Goal: Task Accomplishment & Management: Manage account settings

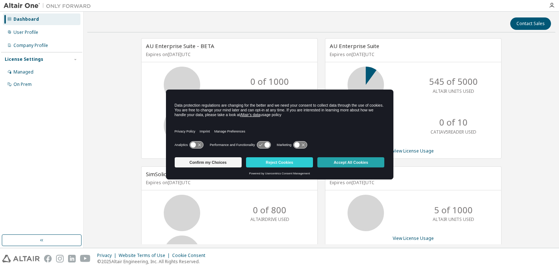
click at [325, 161] on button "Accept All Cookies" at bounding box center [350, 162] width 67 height 10
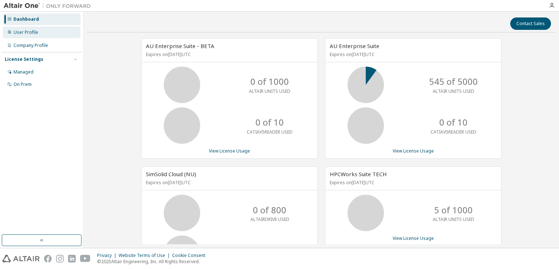
click at [37, 34] on div "User Profile" at bounding box center [25, 32] width 25 height 6
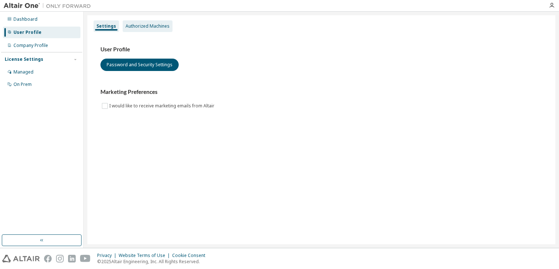
click at [133, 24] on div "Authorized Machines" at bounding box center [147, 26] width 44 height 6
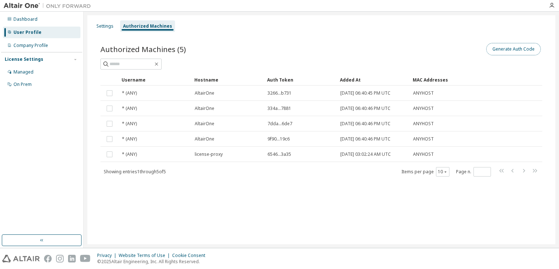
click at [517, 48] on button "Generate Auth Code" at bounding box center [513, 49] width 55 height 12
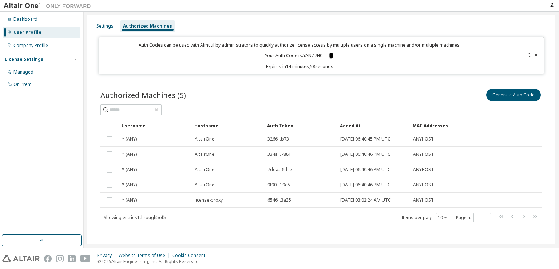
click at [330, 55] on icon at bounding box center [331, 55] width 4 height 5
click at [26, 21] on div "Dashboard" at bounding box center [25, 19] width 24 height 6
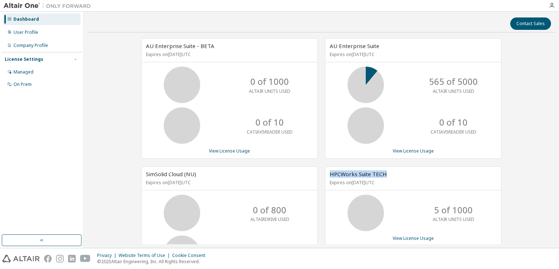
drag, startPoint x: 558, startPoint y: 147, endPoint x: 550, endPoint y: 170, distance: 24.3
click at [550, 170] on div "Contact Sales AU Enterprise Suite - BETA Expires on November 1, 2025 UTC 0 of 1…" at bounding box center [321, 130] width 475 height 236
click at [511, 180] on div "AU Enterprise Suite - BETA Expires on November 1, 2025 UTC 0 of 1000 ALTAIR UNI…" at bounding box center [321, 186] width 468 height 297
click at [401, 237] on link "View License Usage" at bounding box center [412, 238] width 41 height 6
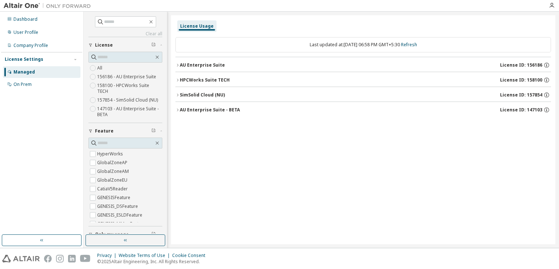
click at [176, 64] on icon "button" at bounding box center [177, 65] width 4 height 4
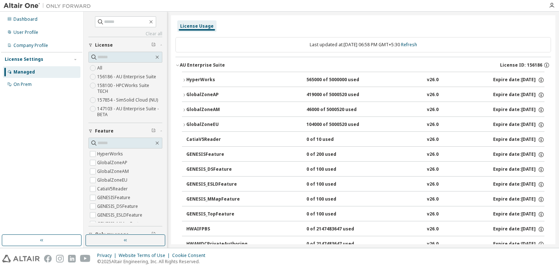
click at [183, 93] on icon "button" at bounding box center [184, 95] width 4 height 4
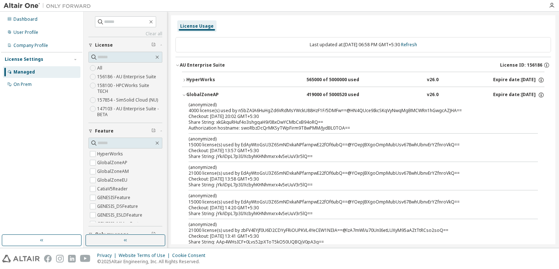
click at [183, 93] on icon "button" at bounding box center [184, 95] width 4 height 4
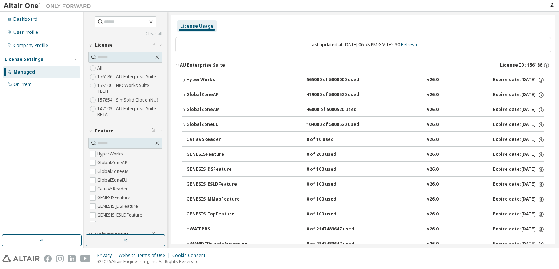
click at [184, 109] on icon "button" at bounding box center [184, 110] width 4 height 4
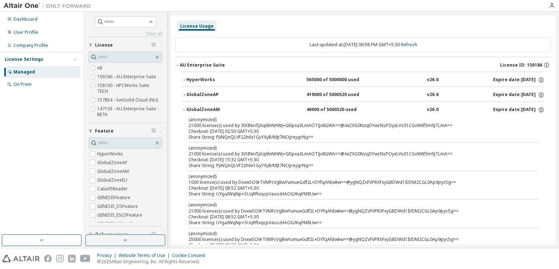
click at [184, 109] on icon "button" at bounding box center [184, 110] width 4 height 4
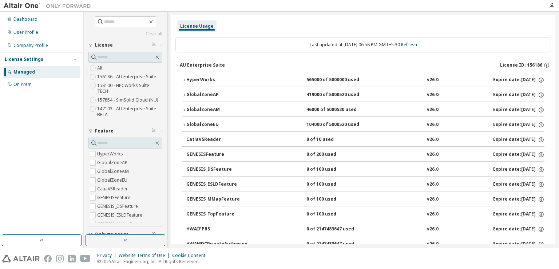
click at [184, 123] on icon "button" at bounding box center [184, 125] width 4 height 4
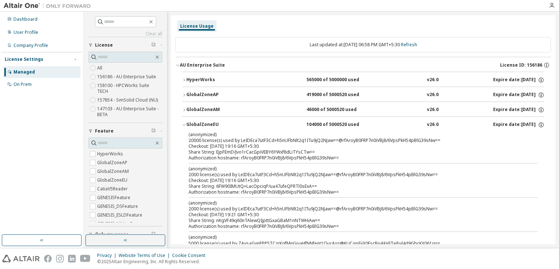
click at [184, 123] on icon "button" at bounding box center [184, 125] width 4 height 4
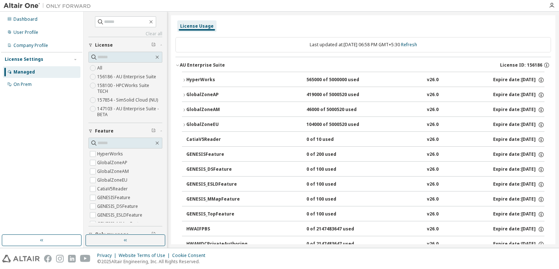
click at [184, 81] on icon "button" at bounding box center [184, 80] width 4 height 4
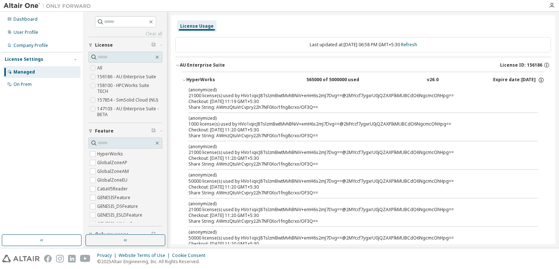
click at [184, 81] on icon "button" at bounding box center [184, 80] width 4 height 4
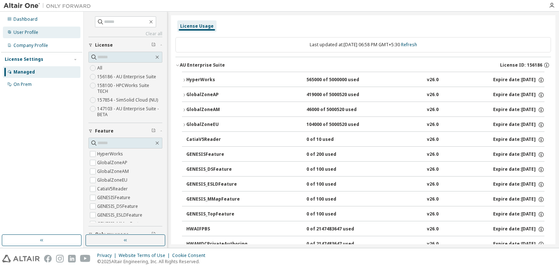
click at [20, 35] on div "User Profile" at bounding box center [25, 32] width 25 height 6
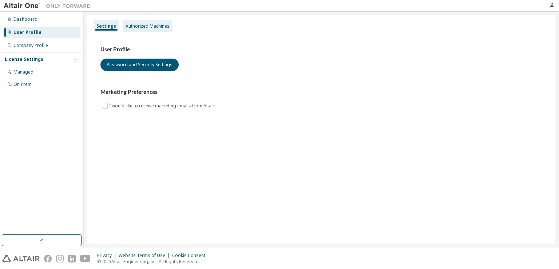
click at [132, 29] on div "Authorized Machines" at bounding box center [148, 26] width 50 height 12
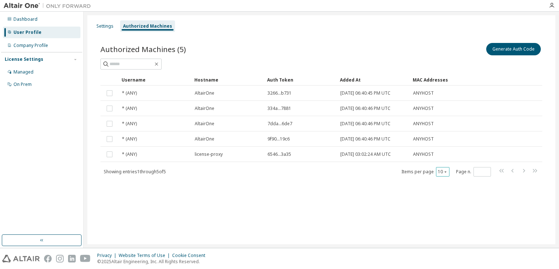
click at [440, 170] on button "10" at bounding box center [442, 172] width 10 height 6
click at [445, 191] on div "20" at bounding box center [465, 189] width 58 height 9
